Goal: Task Accomplishment & Management: Manage account settings

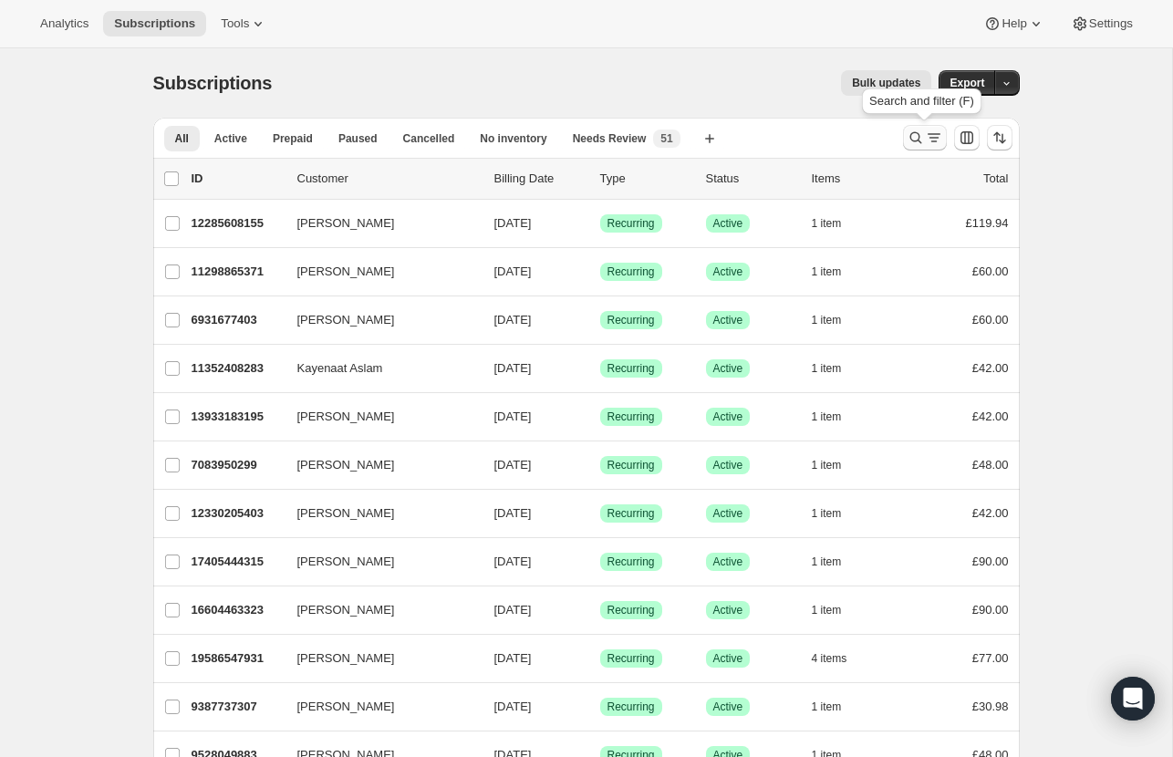
click at [911, 140] on icon "Search and filter results" at bounding box center [915, 138] width 12 height 12
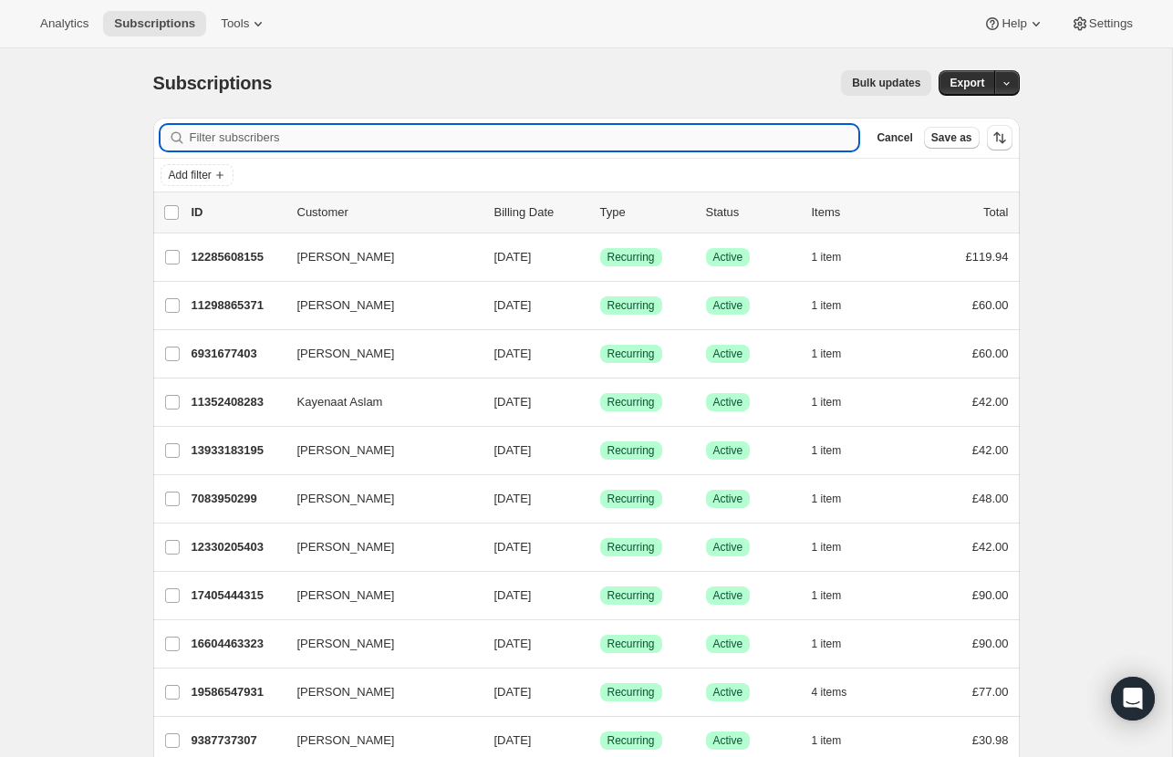
paste input "georgewilliambischoff@gmail.com"
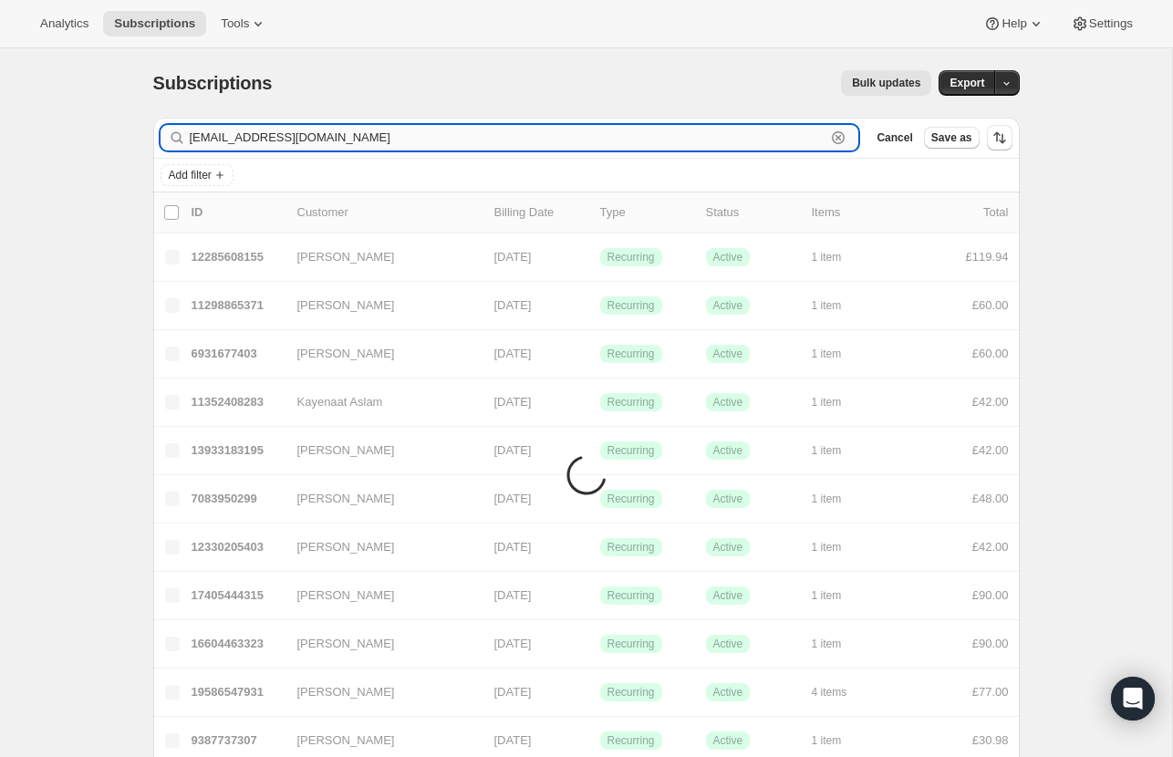
type input "georgewilliambischoff@gmail.com"
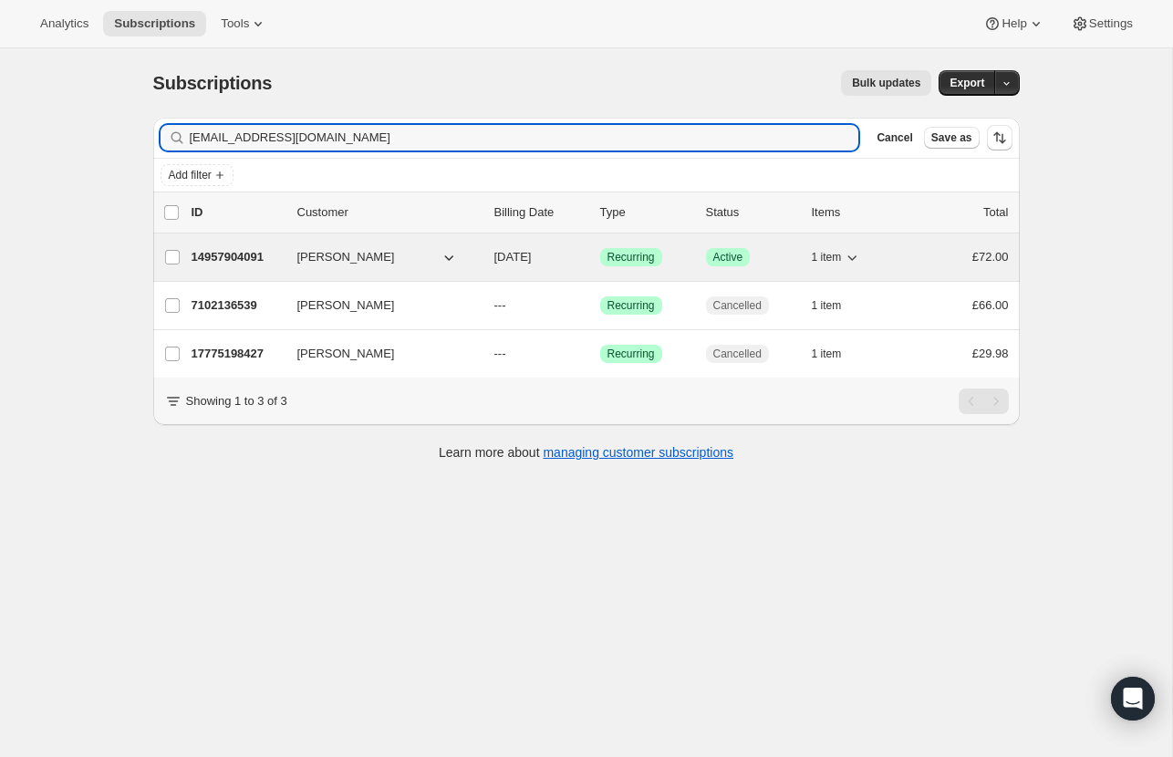
click at [711, 252] on span "Success Active" at bounding box center [728, 257] width 45 height 18
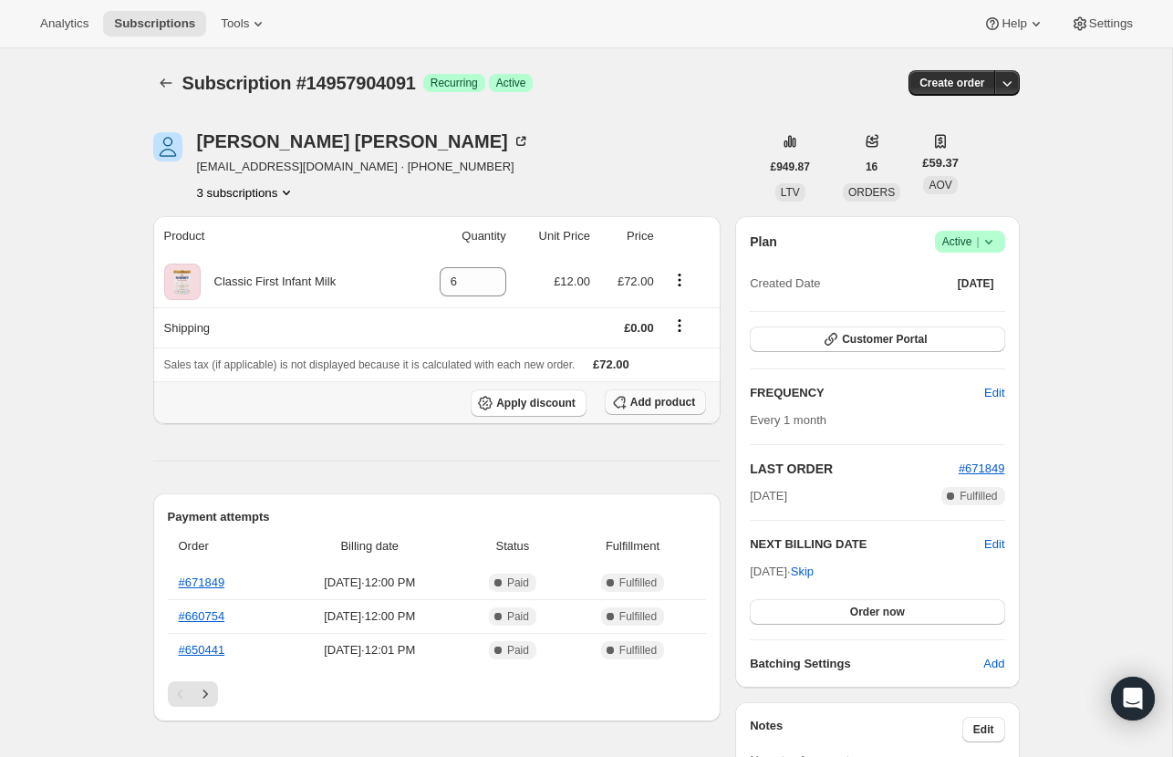
click at [637, 395] on span "Add product" at bounding box center [662, 402] width 65 height 15
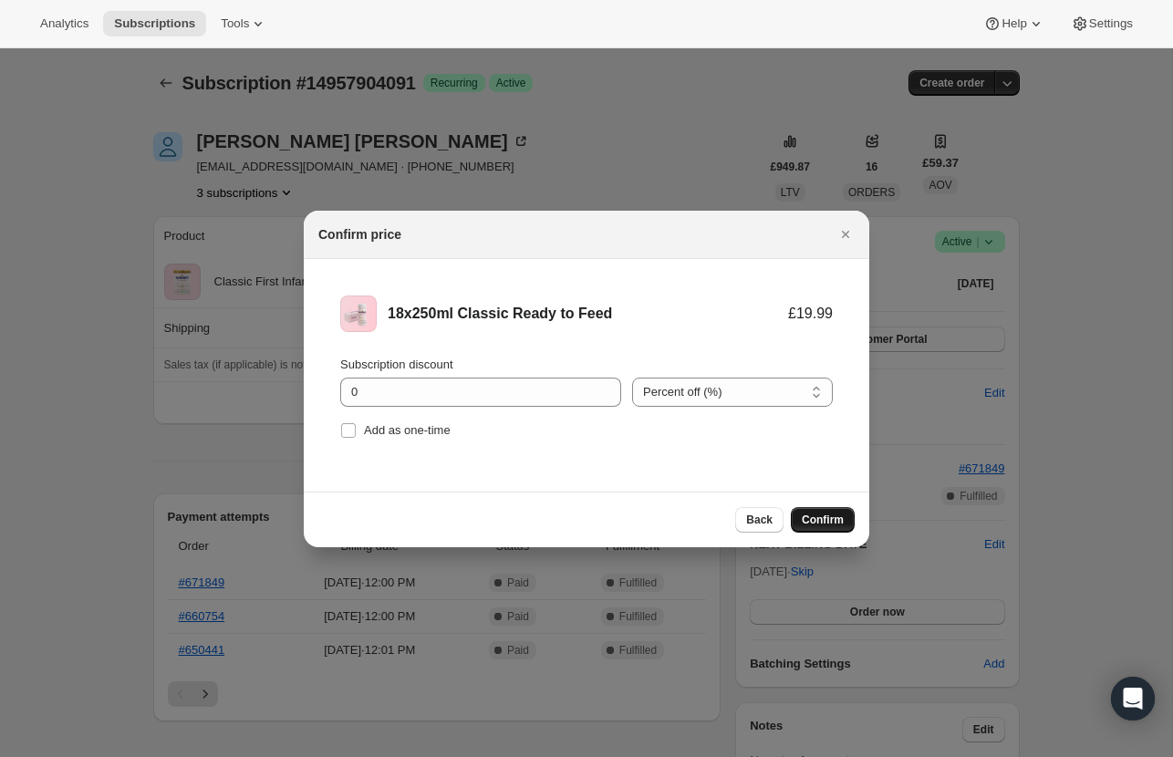
click at [833, 519] on span "Confirm" at bounding box center [823, 520] width 42 height 15
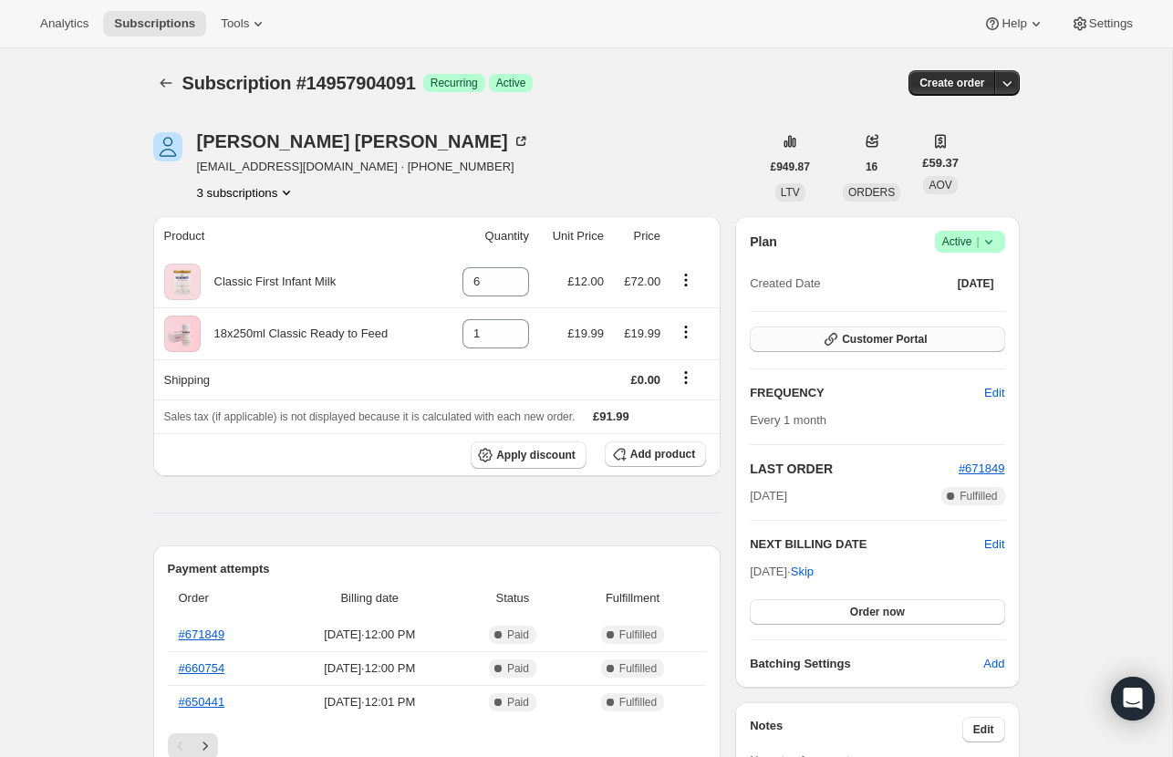
click at [867, 338] on span "Customer Portal" at bounding box center [884, 339] width 85 height 15
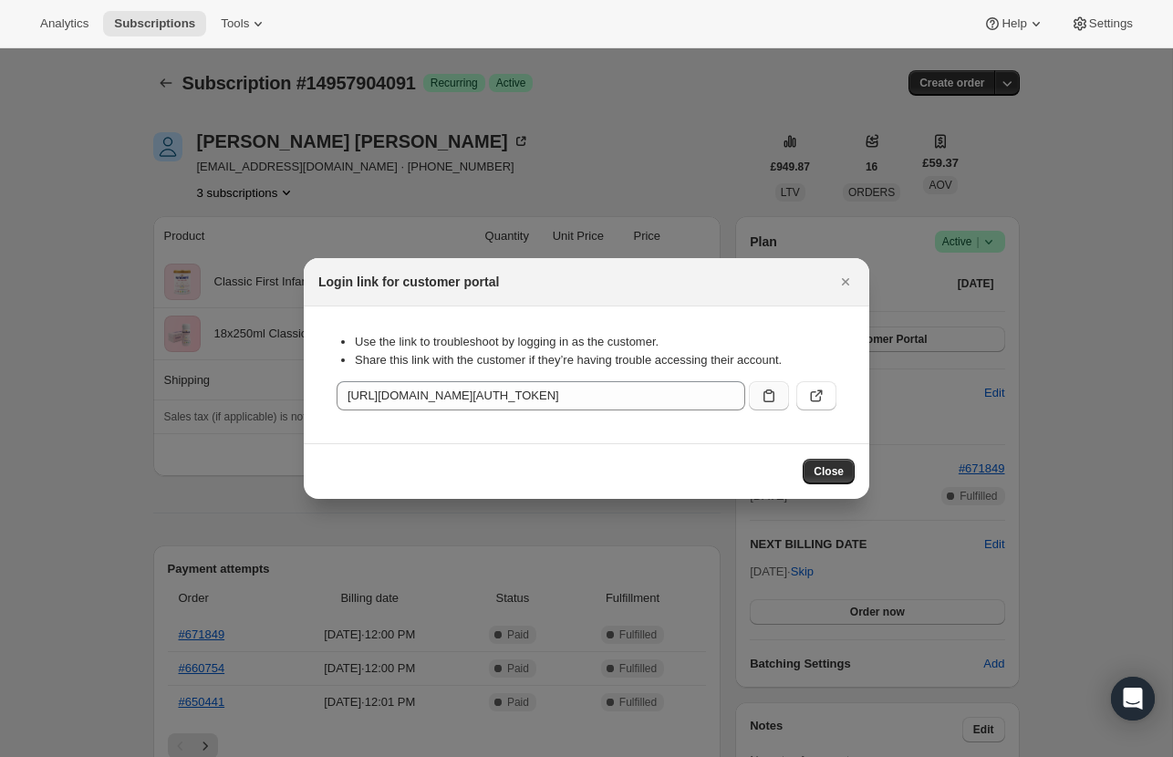
click at [767, 399] on icon ":req:" at bounding box center [769, 396] width 18 height 18
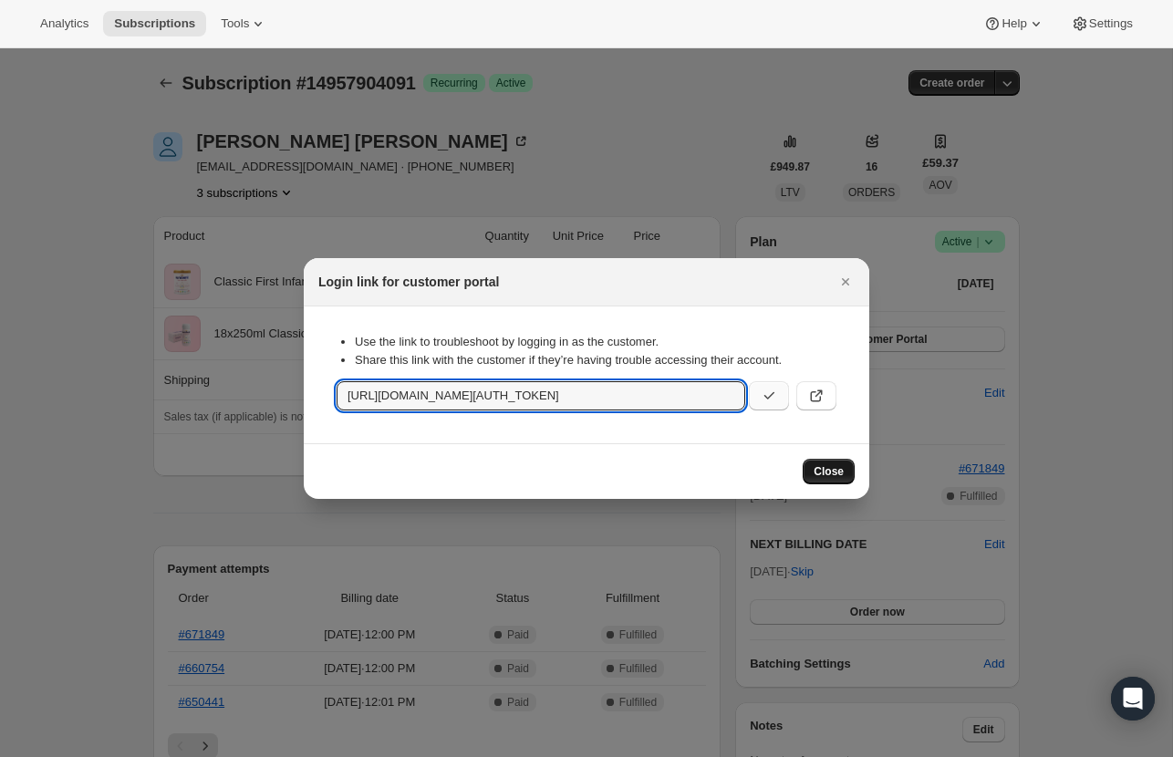
click at [823, 473] on span "Close" at bounding box center [829, 471] width 30 height 15
